Goal: Find specific page/section: Find specific page/section

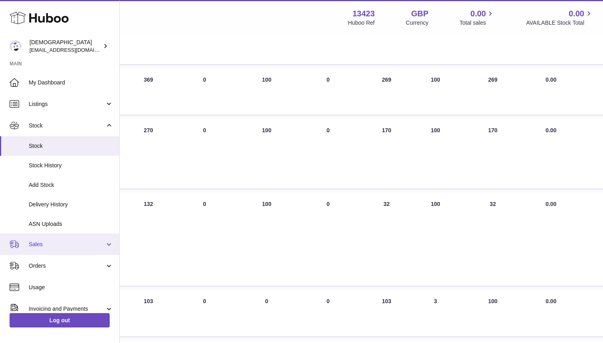
click at [55, 241] on span "Sales" at bounding box center [67, 245] width 76 height 8
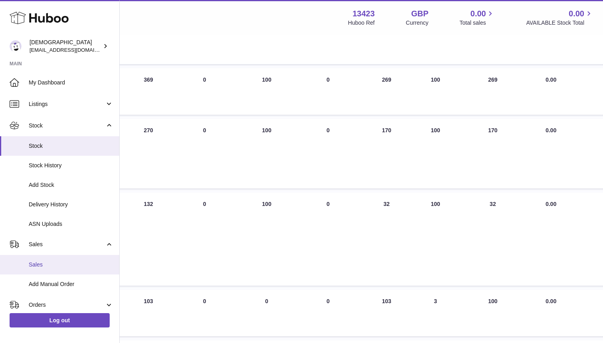
click at [47, 268] on span "Sales" at bounding box center [71, 265] width 85 height 8
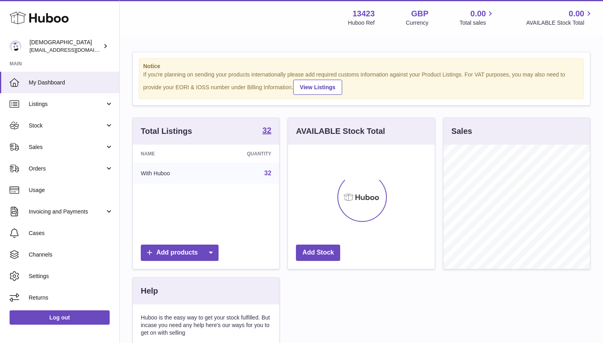
scroll to position [124, 146]
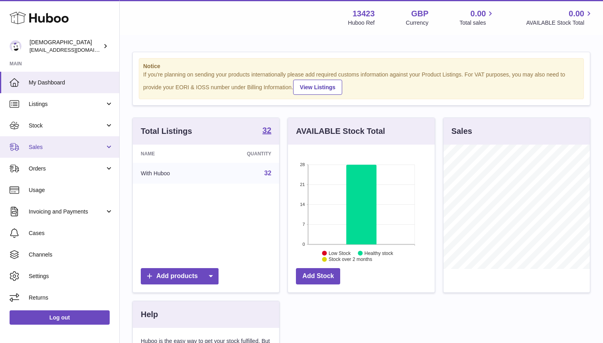
click at [49, 152] on link "Sales" at bounding box center [59, 147] width 119 height 22
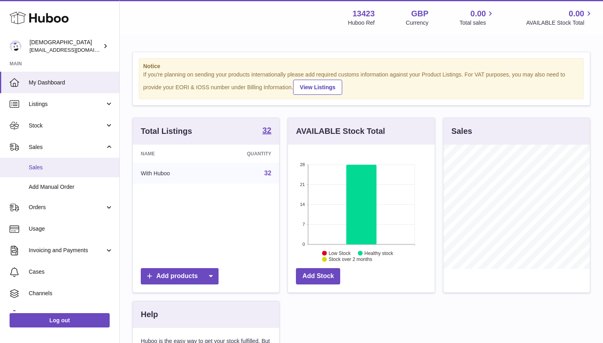
click at [49, 168] on span "Sales" at bounding box center [71, 168] width 85 height 8
